Goal: Obtain resource: Obtain resource

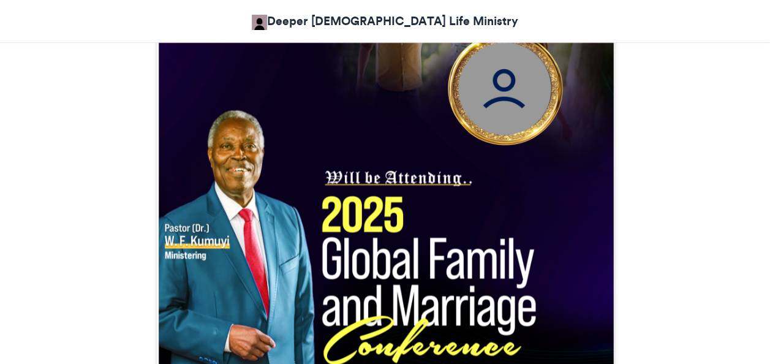
scroll to position [486, 0]
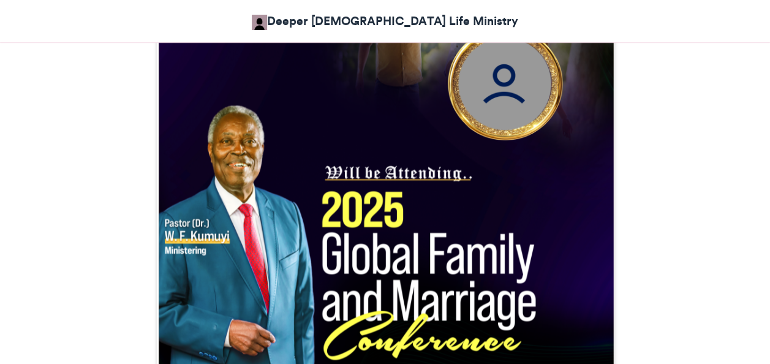
click at [497, 91] on img at bounding box center [385, 180] width 458 height 458
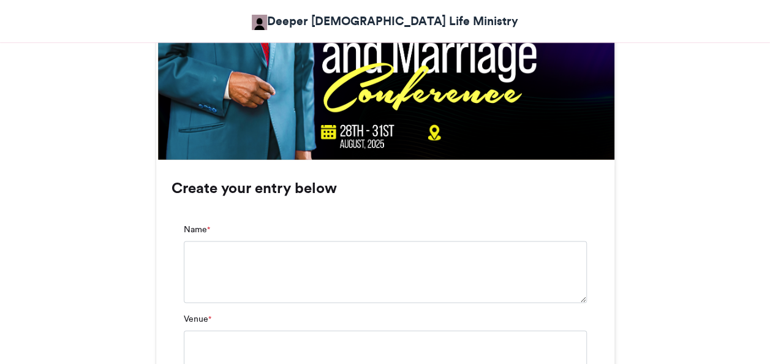
scroll to position [731, 0]
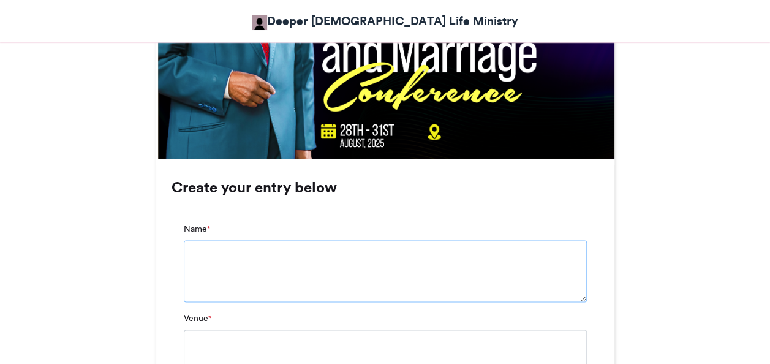
click at [292, 251] on textarea "Name *" at bounding box center [385, 270] width 403 height 61
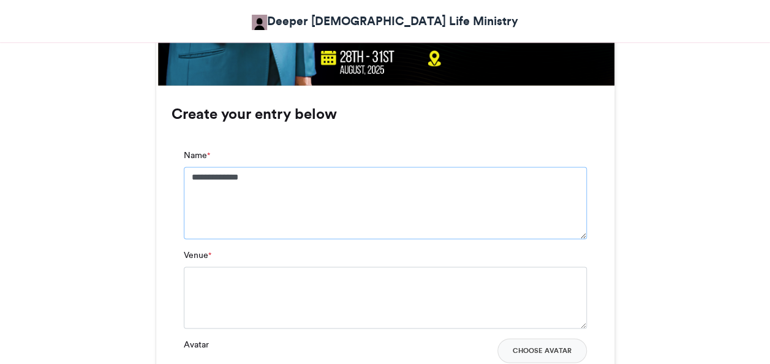
scroll to position [805, 0]
type textarea "**********"
click at [244, 273] on textarea "Venue *" at bounding box center [385, 296] width 403 height 61
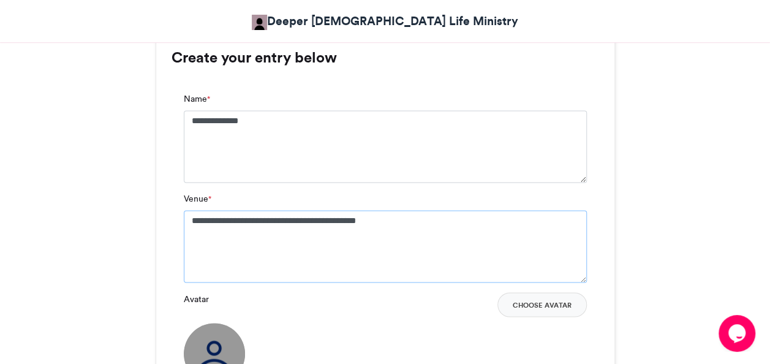
scroll to position [861, 0]
drag, startPoint x: 294, startPoint y: 221, endPoint x: 304, endPoint y: 221, distance: 9.8
click at [304, 221] on textarea "**********" at bounding box center [385, 246] width 403 height 72
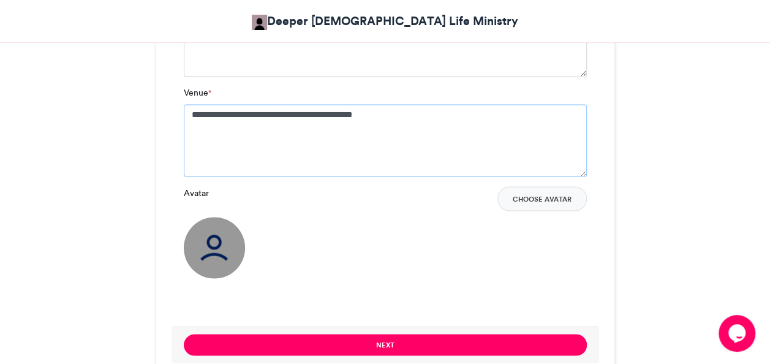
type textarea "**********"
click at [298, 221] on div "Avatar Choose Avatar" at bounding box center [385, 232] width 403 height 92
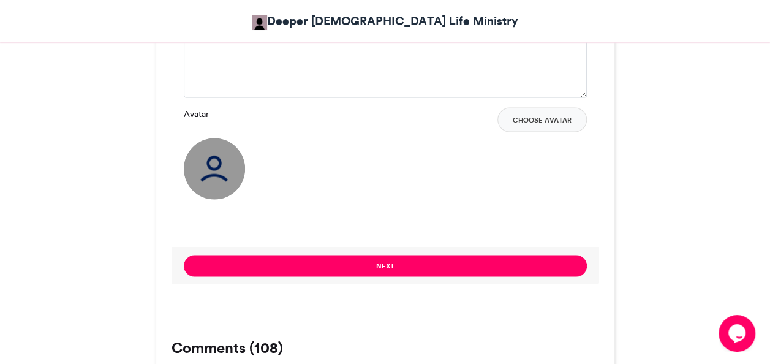
scroll to position [1057, 0]
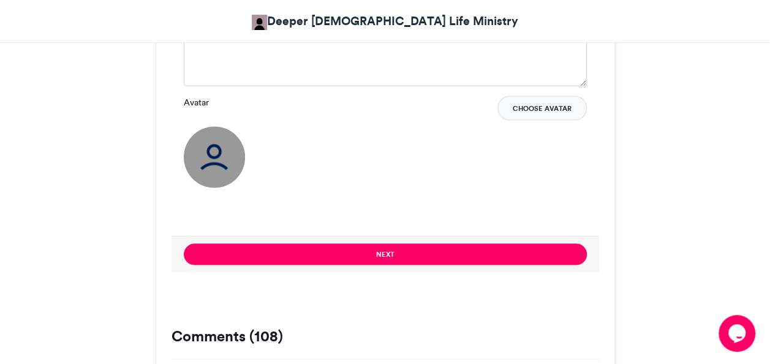
click at [513, 106] on button "Choose Avatar" at bounding box center [541, 108] width 89 height 25
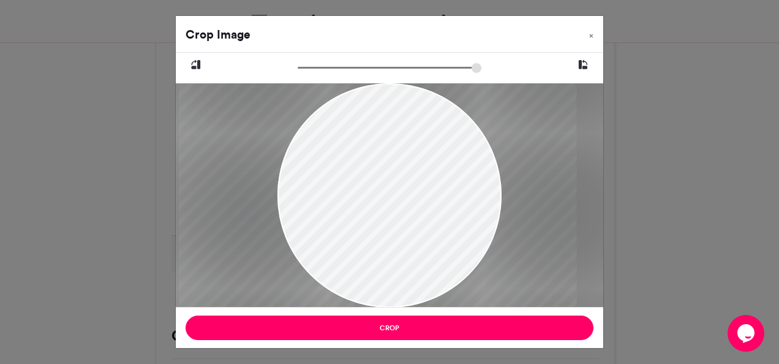
drag, startPoint x: 408, startPoint y: 214, endPoint x: 396, endPoint y: 245, distance: 33.3
click at [396, 245] on div at bounding box center [378, 195] width 398 height 224
type input "******"
drag, startPoint x: 305, startPoint y: 70, endPoint x: 278, endPoint y: 75, distance: 28.0
click at [298, 74] on input "zoom" at bounding box center [390, 68] width 184 height 12
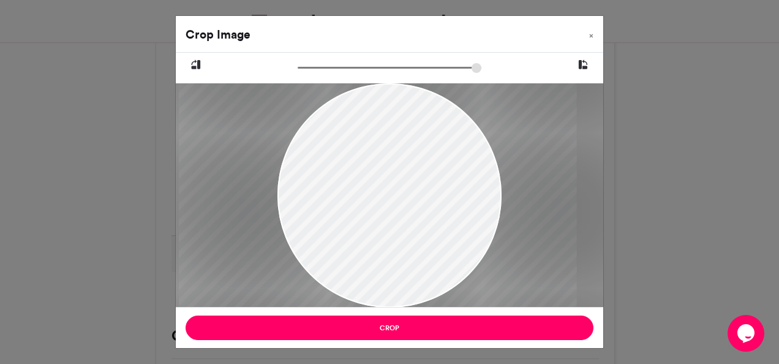
click at [582, 66] on icon at bounding box center [583, 65] width 11 height 16
click at [196, 65] on icon at bounding box center [196, 65] width 11 height 16
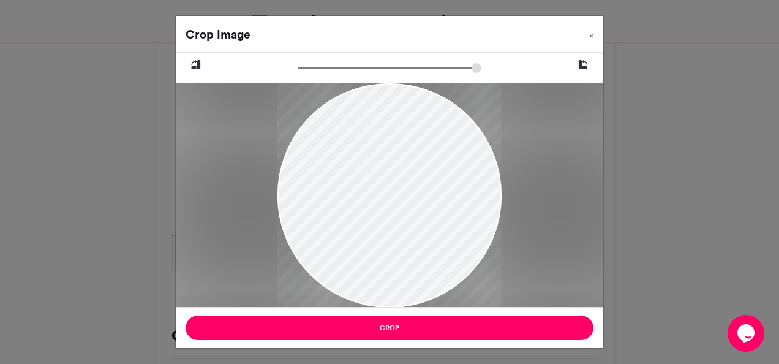
click at [196, 65] on icon at bounding box center [196, 65] width 11 height 16
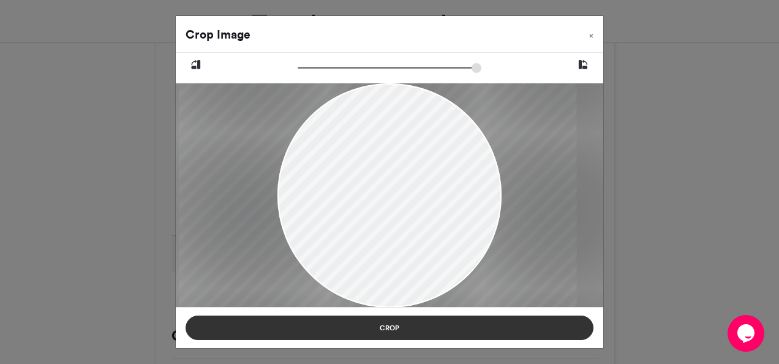
click at [428, 321] on button "Crop" at bounding box center [390, 328] width 408 height 25
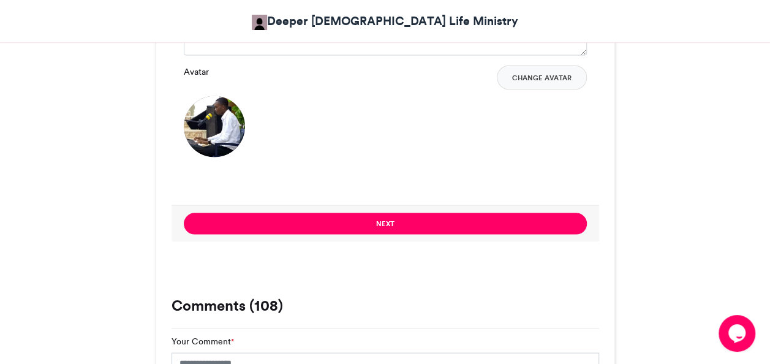
scroll to position [1090, 0]
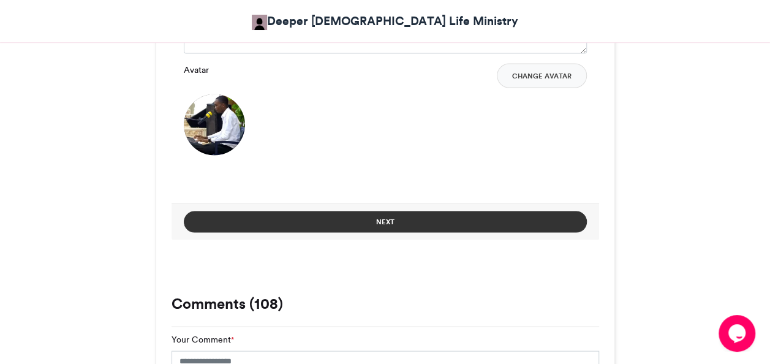
click at [464, 226] on button "Next" at bounding box center [385, 221] width 403 height 21
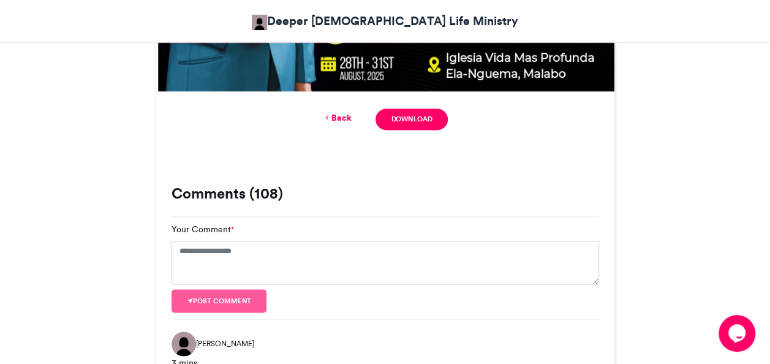
scroll to position [798, 0]
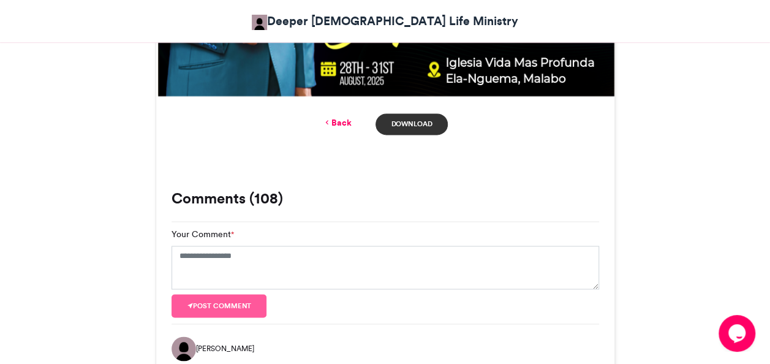
click at [420, 119] on link "Download" at bounding box center [412, 123] width 72 height 21
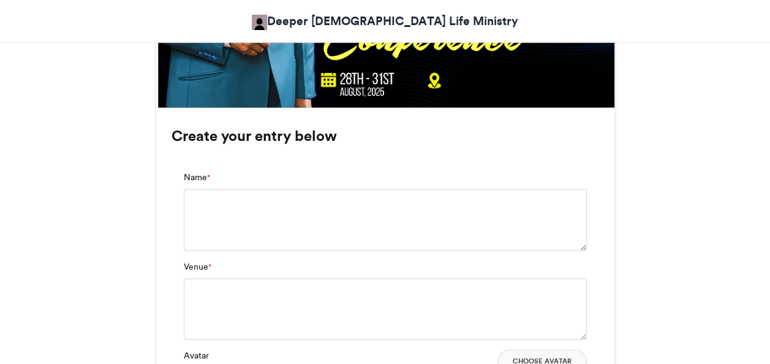
scroll to position [867, 0]
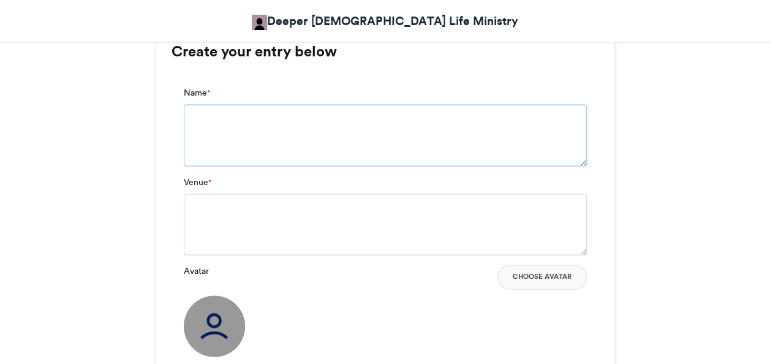
click at [294, 119] on textarea "Name *" at bounding box center [385, 134] width 403 height 61
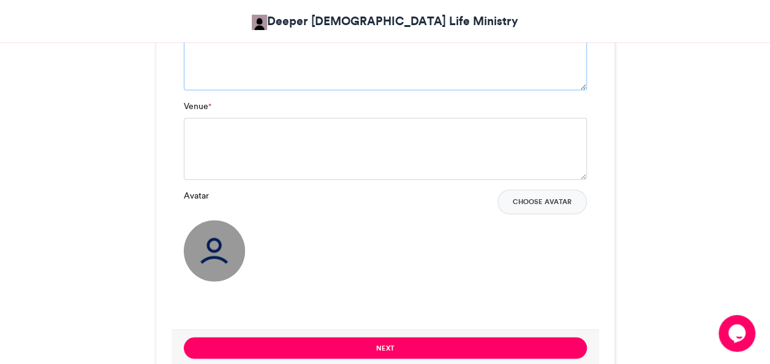
scroll to position [954, 0]
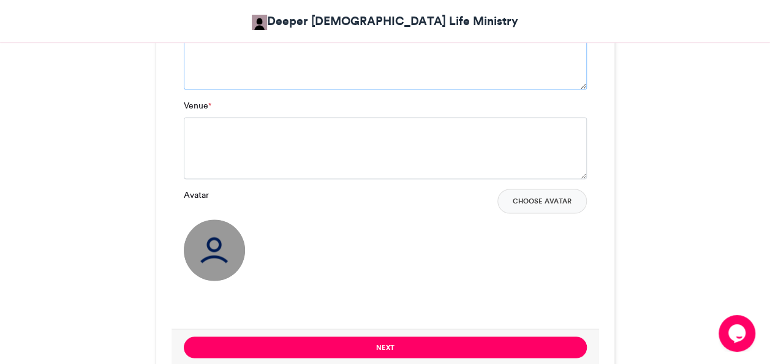
type textarea "**********"
click at [221, 126] on textarea "Venue *" at bounding box center [385, 147] width 403 height 61
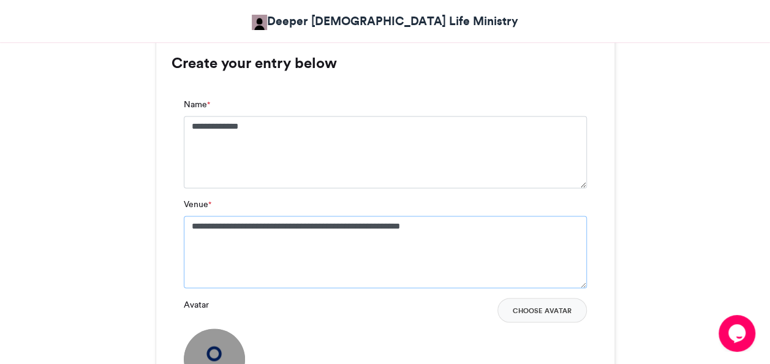
scroll to position [857, 0]
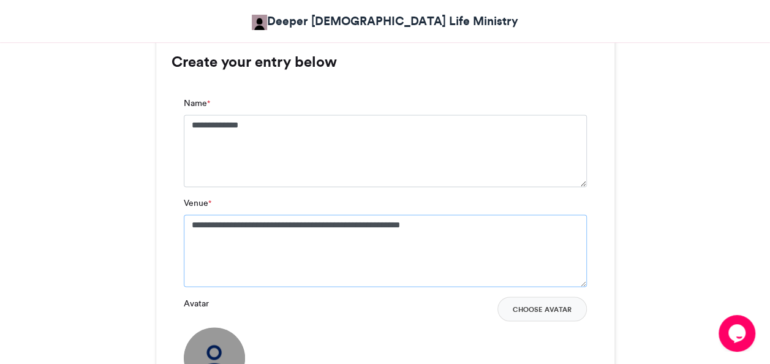
drag, startPoint x: 437, startPoint y: 224, endPoint x: 341, endPoint y: 225, distance: 96.2
click at [341, 225] on textarea "**********" at bounding box center [385, 250] width 403 height 72
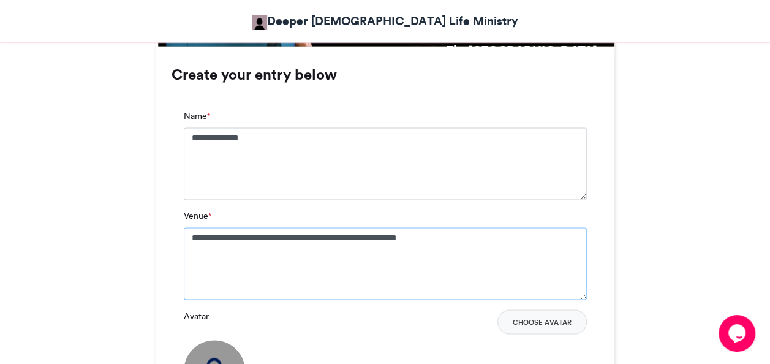
scroll to position [845, 0]
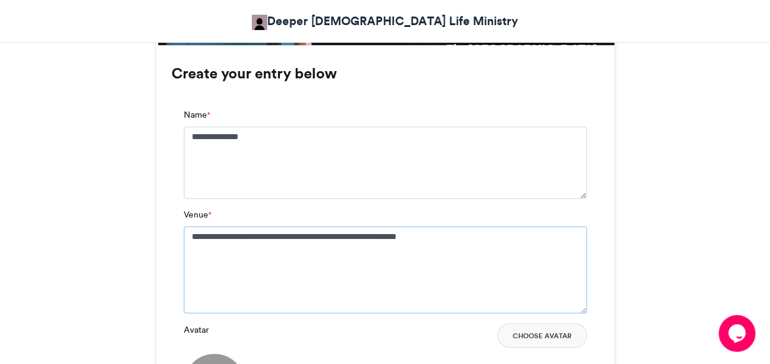
drag, startPoint x: 582, startPoint y: 297, endPoint x: 583, endPoint y: 311, distance: 14.8
click at [583, 311] on textarea "**********" at bounding box center [385, 269] width 403 height 87
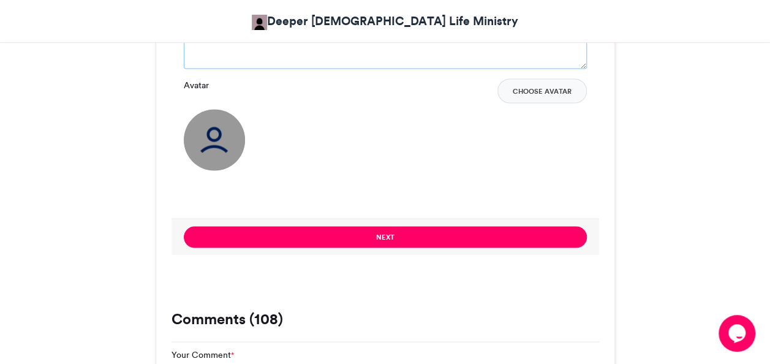
scroll to position [1075, 0]
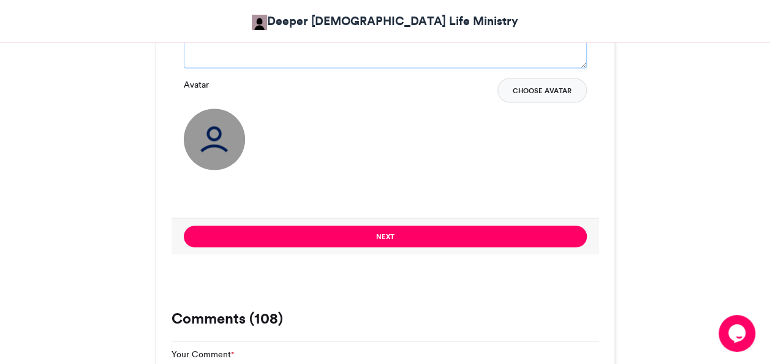
type textarea "**********"
click at [548, 92] on button "Choose Avatar" at bounding box center [541, 90] width 89 height 25
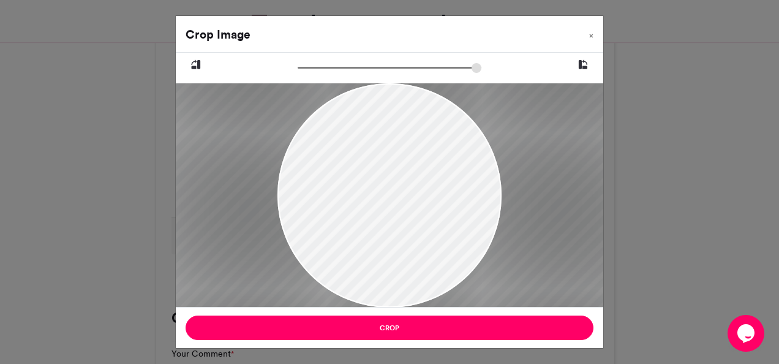
drag, startPoint x: 300, startPoint y: 67, endPoint x: 371, endPoint y: 63, distance: 71.2
click at [371, 63] on input "zoom" at bounding box center [390, 68] width 184 height 12
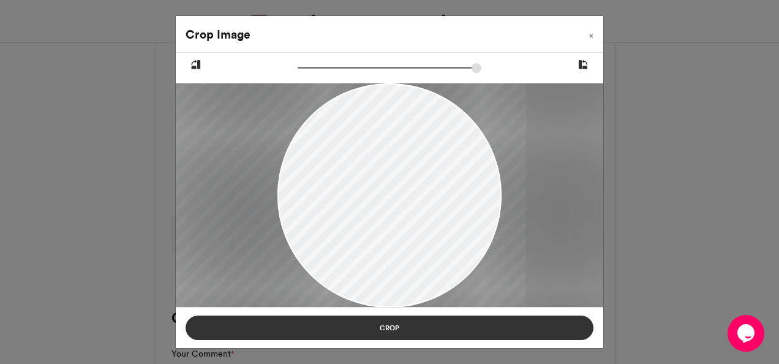
drag, startPoint x: 423, startPoint y: 154, endPoint x: 319, endPoint y: 327, distance: 201.7
click at [319, 327] on div "Crop Image × Crop" at bounding box center [389, 181] width 429 height 333
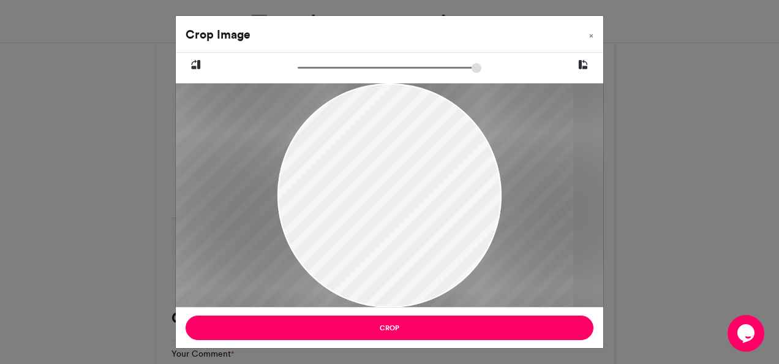
drag, startPoint x: 374, startPoint y: 69, endPoint x: 420, endPoint y: 88, distance: 50.0
type input "******"
click at [420, 74] on input "zoom" at bounding box center [390, 68] width 184 height 12
drag, startPoint x: 365, startPoint y: 170, endPoint x: 390, endPoint y: 140, distance: 38.8
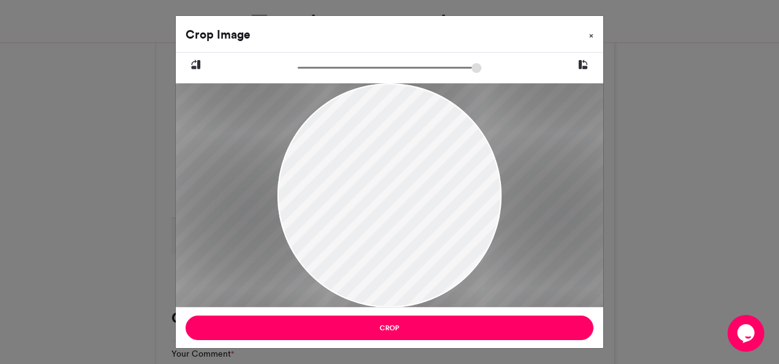
click at [591, 37] on span "×" at bounding box center [591, 35] width 4 height 7
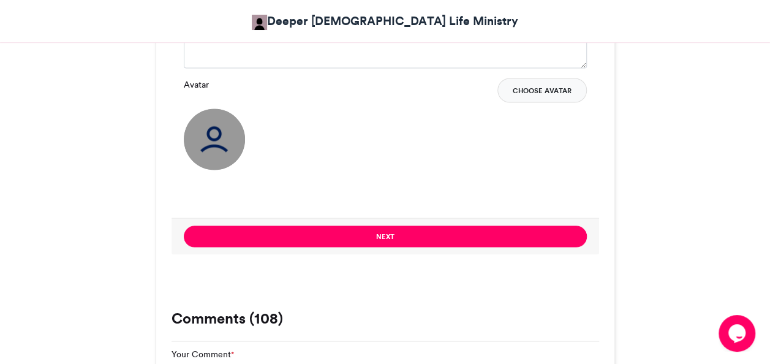
click at [524, 85] on button "Choose Avatar" at bounding box center [541, 90] width 89 height 25
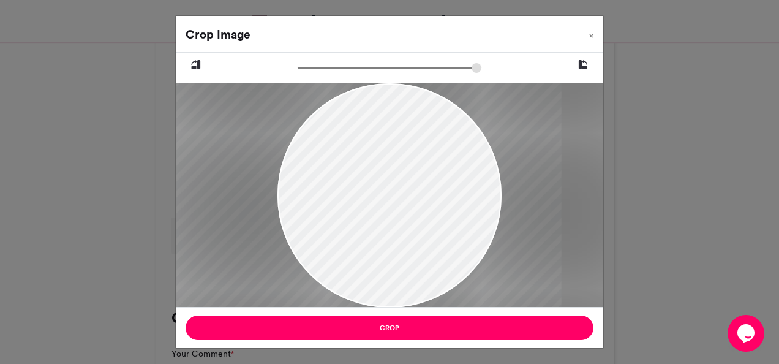
drag, startPoint x: 431, startPoint y: 189, endPoint x: 404, endPoint y: 194, distance: 27.5
click at [404, 194] on div at bounding box center [363, 195] width 398 height 224
drag, startPoint x: 404, startPoint y: 194, endPoint x: 410, endPoint y: 202, distance: 9.7
click at [410, 202] on div at bounding box center [368, 195] width 398 height 224
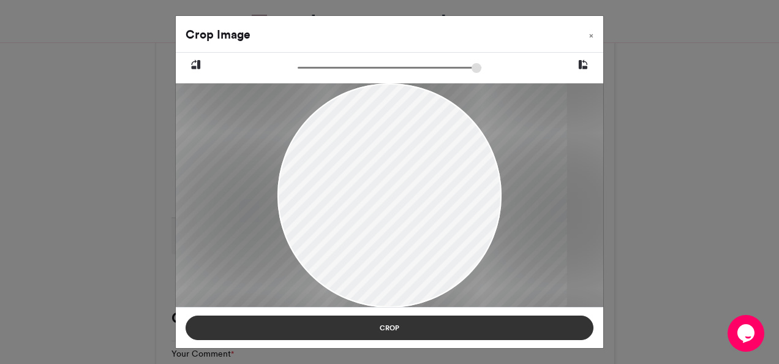
click at [503, 317] on button "Crop" at bounding box center [390, 328] width 408 height 25
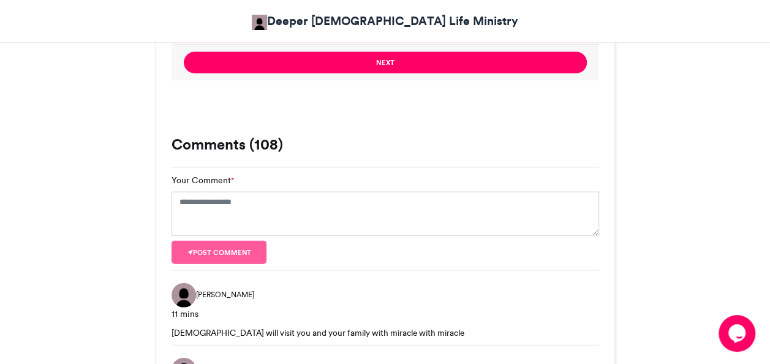
scroll to position [1244, 0]
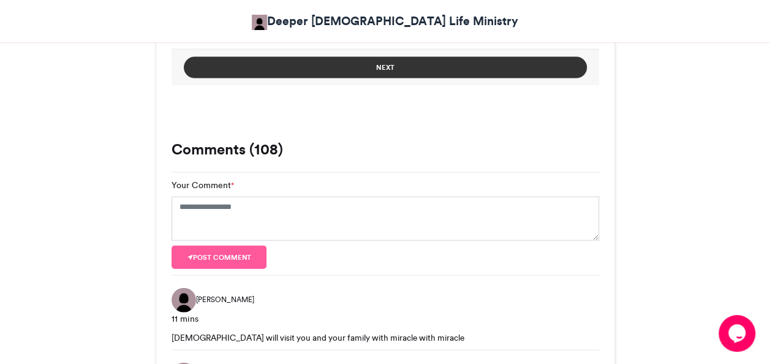
click at [393, 57] on button "Next" at bounding box center [385, 67] width 403 height 21
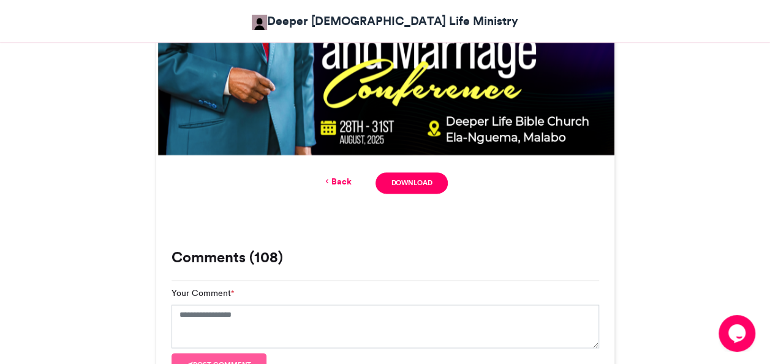
scroll to position [739, 0]
click at [409, 186] on link "Download" at bounding box center [412, 182] width 72 height 21
